Goal: Task Accomplishment & Management: Manage account settings

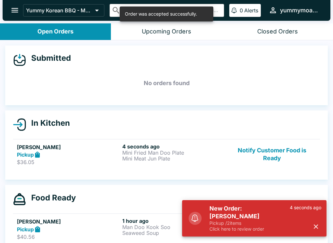
click at [314, 224] on icon "button" at bounding box center [315, 226] width 7 height 7
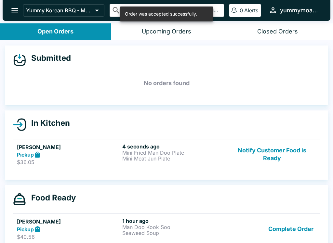
click at [312, 228] on button "Complete Order" at bounding box center [291, 229] width 50 height 22
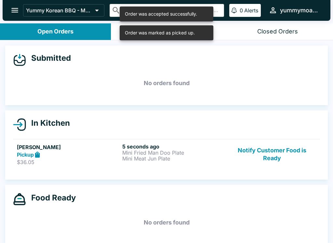
click at [200, 161] on div "5 seconds ago Mini Fried Man Doo Plate Mini Meat Jun Plate" at bounding box center [173, 154] width 103 height 22
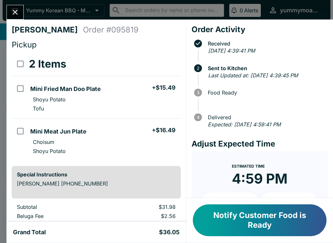
click at [12, 11] on icon "Close" at bounding box center [15, 12] width 9 height 9
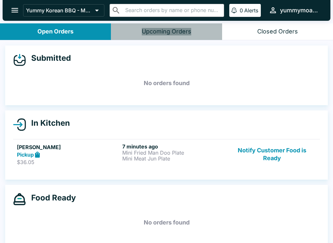
click at [180, 27] on button "Upcoming Orders" at bounding box center [166, 31] width 111 height 17
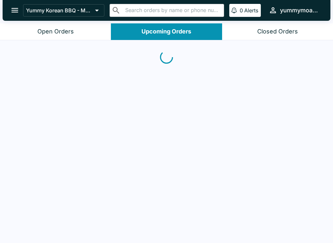
click at [288, 29] on div "Closed Orders" at bounding box center [277, 31] width 41 height 7
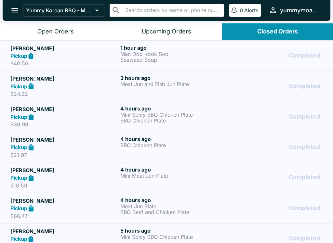
click at [72, 31] on div "Open Orders" at bounding box center [55, 31] width 36 height 7
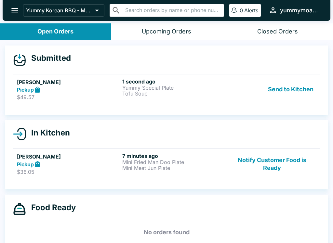
click at [287, 163] on button "Notify Customer Food is Ready" at bounding box center [272, 164] width 88 height 22
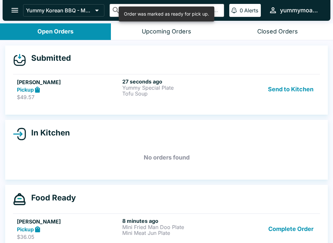
click at [294, 86] on button "Send to Kitchen" at bounding box center [290, 89] width 51 height 22
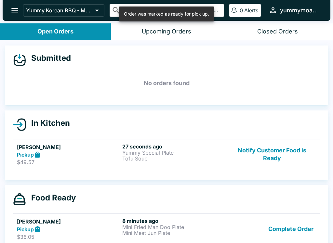
click at [184, 155] on p "Yummy Special Plate" at bounding box center [173, 153] width 103 height 6
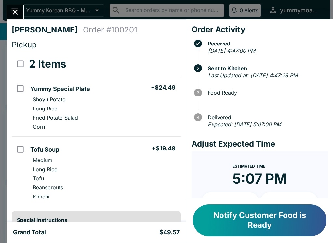
click at [14, 9] on icon "Close" at bounding box center [15, 12] width 9 height 9
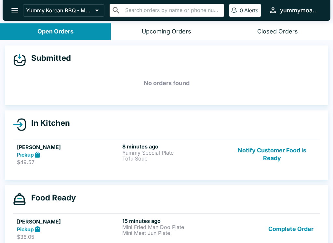
click at [291, 159] on button "Notify Customer Food is Ready" at bounding box center [272, 154] width 88 height 22
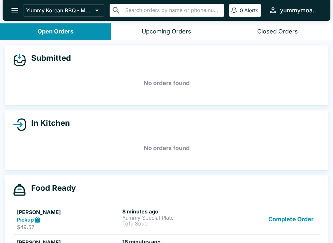
scroll to position [1, 0]
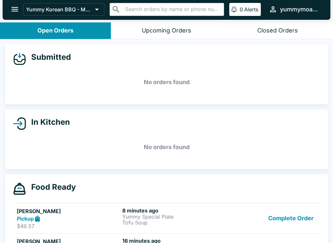
click at [309, 223] on button "Complete Order" at bounding box center [291, 218] width 50 height 22
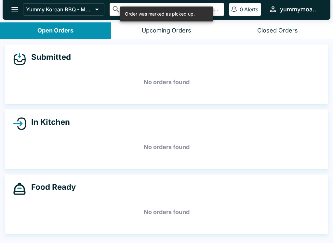
click at [304, 218] on h5 "No orders found" at bounding box center [166, 212] width 307 height 23
click at [309, 222] on h5 "No orders found" at bounding box center [166, 212] width 307 height 23
